Goal: Task Accomplishment & Management: Manage account settings

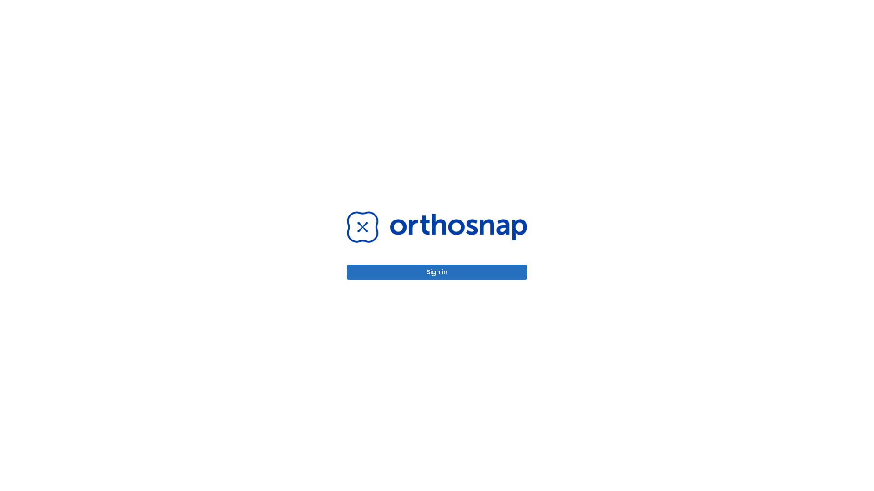
click at [437, 272] on button "Sign in" at bounding box center [437, 272] width 180 height 15
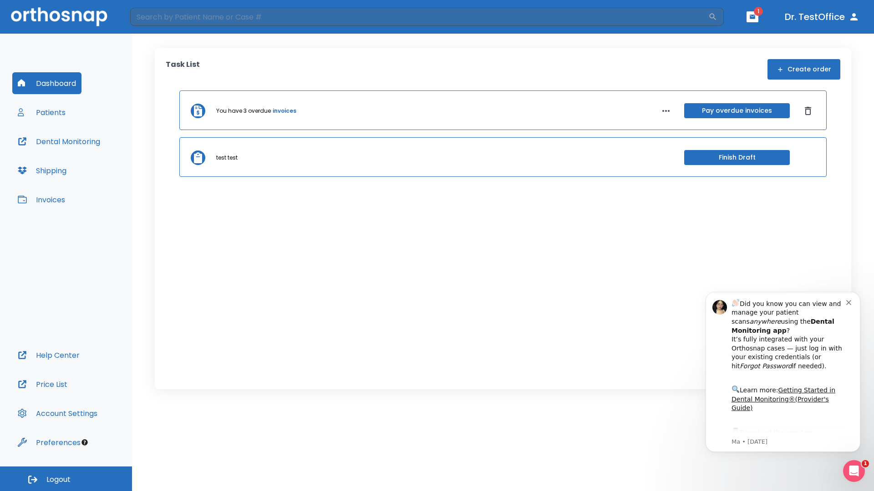
click at [66, 479] on span "Logout" at bounding box center [58, 480] width 24 height 10
